Goal: Transaction & Acquisition: Purchase product/service

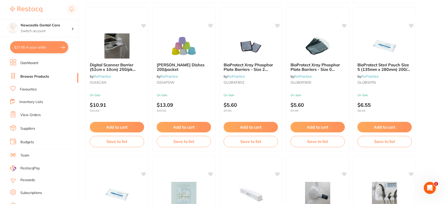
scroll to position [447, 0]
click at [38, 75] on link "Browse Products" at bounding box center [34, 76] width 29 height 5
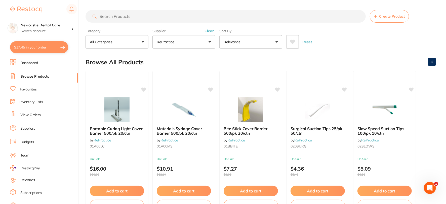
click at [211, 32] on button "Clear" at bounding box center [209, 31] width 12 height 5
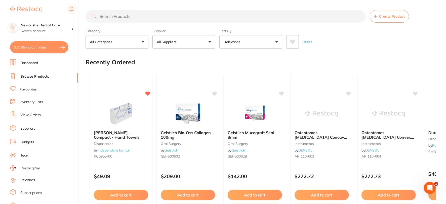
click at [129, 14] on input "search" at bounding box center [225, 16] width 280 height 13
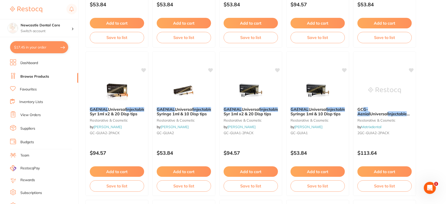
scroll to position [474, 0]
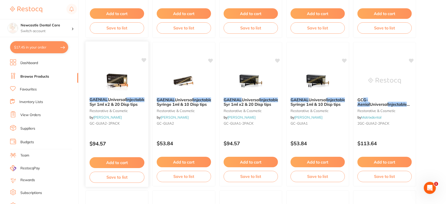
type input "gaenial injectableA2"
click at [122, 142] on p "$94.57" at bounding box center [116, 144] width 55 height 6
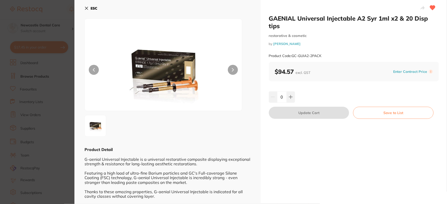
click at [87, 8] on icon at bounding box center [86, 8] width 3 height 3
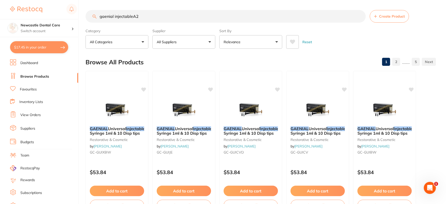
click at [57, 44] on button "$17.45 in your order" at bounding box center [39, 47] width 58 height 12
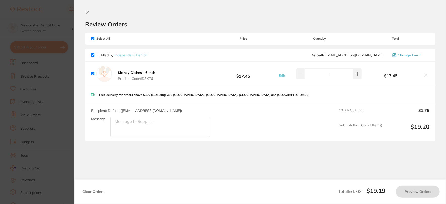
checkbox input "true"
